Goal: Use online tool/utility

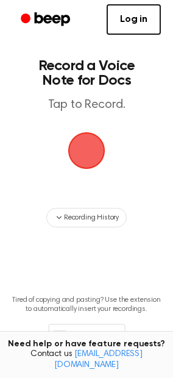
click at [91, 160] on span "button" at bounding box center [86, 150] width 41 height 41
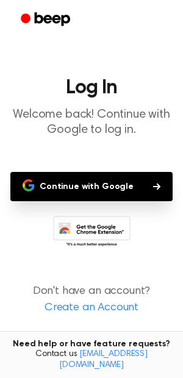
click at [91, 182] on button "Continue with Google" at bounding box center [91, 186] width 162 height 29
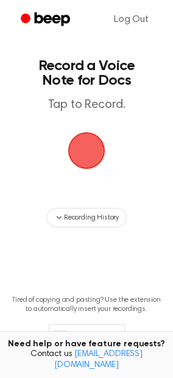
click at [95, 153] on span "button" at bounding box center [87, 151] width 44 height 44
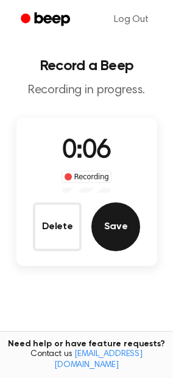
click at [118, 231] on button "Save" at bounding box center [115, 226] width 49 height 49
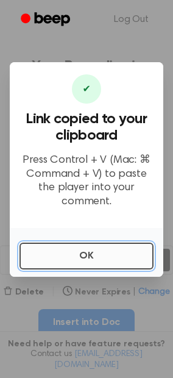
click at [80, 259] on button "OK" at bounding box center [86, 255] width 134 height 27
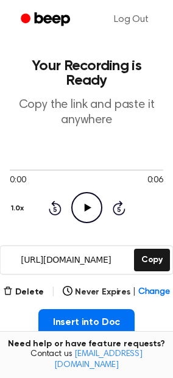
click at [90, 197] on icon "Play Audio" at bounding box center [86, 207] width 31 height 31
